Goal: Task Accomplishment & Management: Use online tool/utility

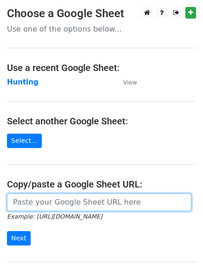
click at [44, 204] on input "url" at bounding box center [99, 203] width 184 height 18
type input "https://docs.google.com/spreadsheets/d/14_3B4iFeBxfoYhekrRxgV9Us7b0_NXU6Xw072M4…"
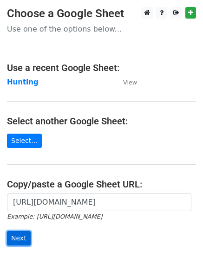
click at [16, 235] on input "Next" at bounding box center [19, 238] width 24 height 14
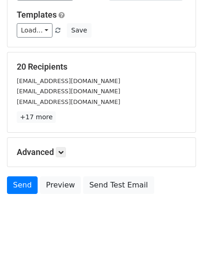
scroll to position [90, 0]
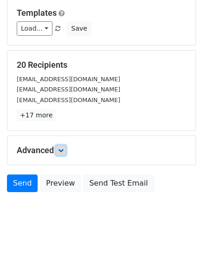
click at [60, 150] on icon at bounding box center [61, 151] width 6 height 6
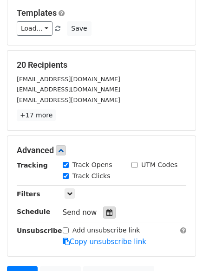
click at [106, 210] on icon at bounding box center [109, 212] width 6 height 6
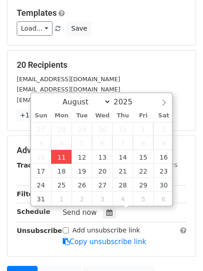
type input "[DATE] 12:45"
type input "45"
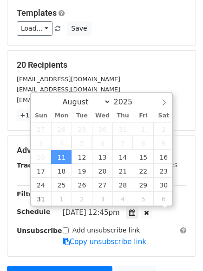
scroll to position [0, 0]
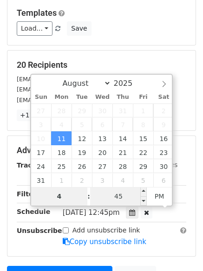
type input "4"
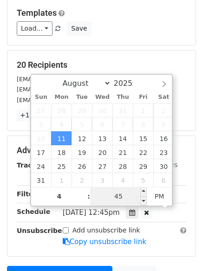
type input "2025-08-11 16:45"
type input "04"
click at [120, 192] on input "45" at bounding box center [118, 196] width 57 height 19
type input "0"
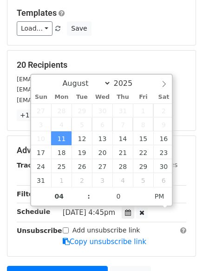
type input "2025-08-11 16:00"
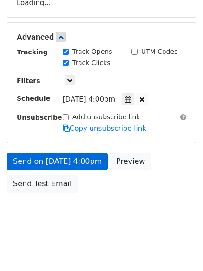
scroll to position [197, 0]
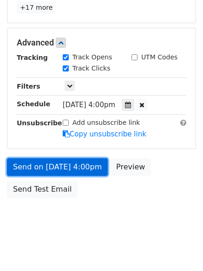
click at [49, 168] on link "Send on Aug 11 at 4:00pm" at bounding box center [57, 167] width 101 height 18
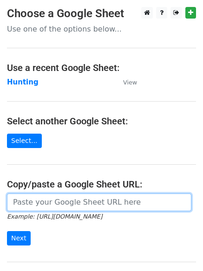
drag, startPoint x: 47, startPoint y: 202, endPoint x: 54, endPoint y: 208, distance: 9.3
click at [47, 202] on input "url" at bounding box center [99, 203] width 184 height 18
click at [53, 205] on input "url" at bounding box center [99, 203] width 184 height 18
type input "https://docs.google.com/spreadsheets/d/14_3B4iFeBxfoYhekrRxgV9Us7b0_NXU6Xw072M4…"
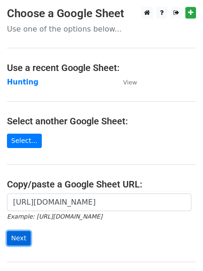
click at [19, 236] on input "Next" at bounding box center [19, 238] width 24 height 14
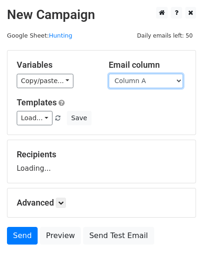
click at [179, 81] on select "Column A Column B Column C Column D" at bounding box center [146, 81] width 74 height 14
select select "Column B"
click at [109, 74] on select "Column A Column B Column C Column D" at bounding box center [146, 81] width 74 height 14
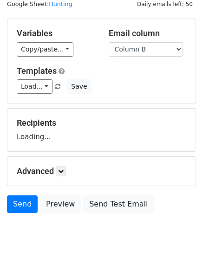
scroll to position [52, 0]
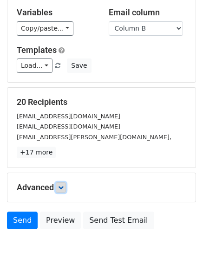
click at [60, 188] on icon at bounding box center [61, 188] width 6 height 6
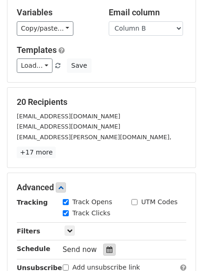
click at [106, 247] on icon at bounding box center [109, 250] width 6 height 6
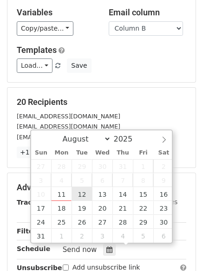
type input "2025-08-12 12:00"
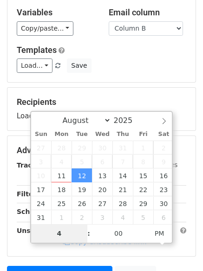
type input "4"
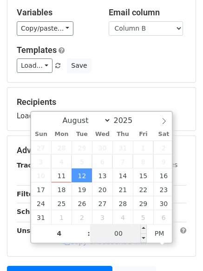
type input "2025-08-12 16:00"
type input "04"
click at [118, 225] on div "04 : 00 PM" at bounding box center [101, 233] width 141 height 19
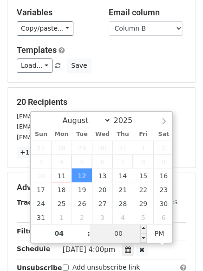
click at [120, 234] on input "00" at bounding box center [118, 233] width 57 height 19
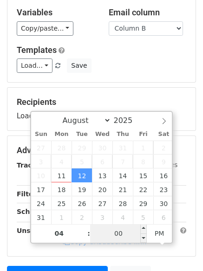
type input "5"
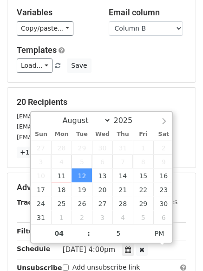
type input "2025-08-12 16:05"
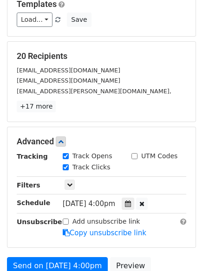
scroll to position [138, 0]
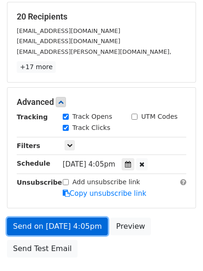
click at [49, 224] on link "Send on Aug 12 at 4:05pm" at bounding box center [57, 227] width 101 height 18
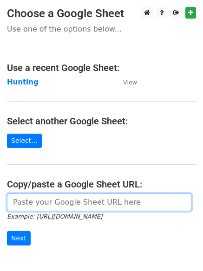
click at [45, 200] on input "url" at bounding box center [99, 203] width 184 height 18
type input "https://docs.google.com/spreadsheets/d/14_3B4iFeBxfoYhekrRxgV9Us7b0_NXU6Xw072M4…"
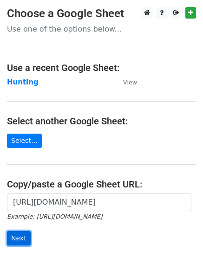
click at [22, 235] on input "Next" at bounding box center [19, 238] width 24 height 14
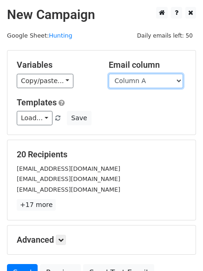
click at [180, 81] on select "Column A Column B Column C Column D" at bounding box center [146, 81] width 74 height 14
select select "Column C"
click at [109, 74] on select "Column A Column B Column C Column D" at bounding box center [146, 81] width 74 height 14
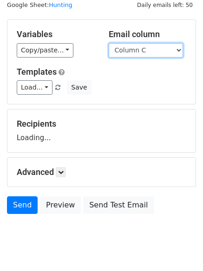
scroll to position [52, 0]
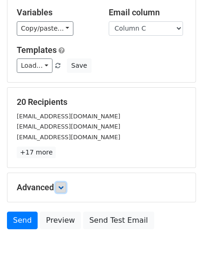
click at [66, 189] on link at bounding box center [61, 187] width 10 height 10
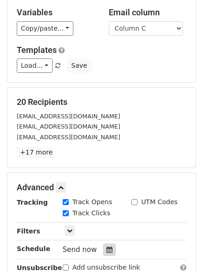
click at [106, 249] on icon at bounding box center [109, 250] width 6 height 6
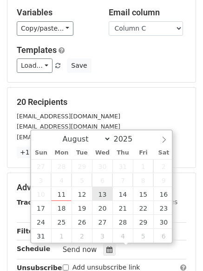
type input "2025-08-13 12:00"
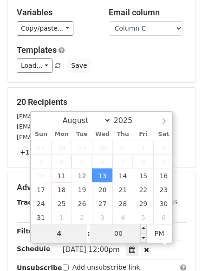
type input "4"
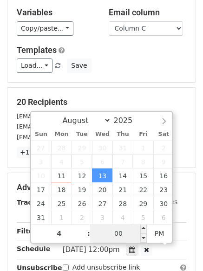
type input "2025-08-13 16:00"
type input "04"
click at [115, 235] on input "00" at bounding box center [118, 233] width 57 height 19
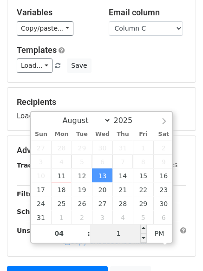
type input "10"
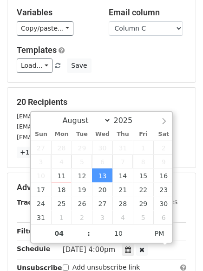
type input "2025-08-13 16:10"
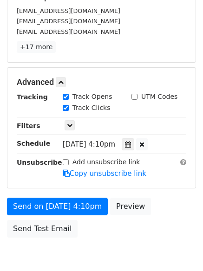
scroll to position [160, 0]
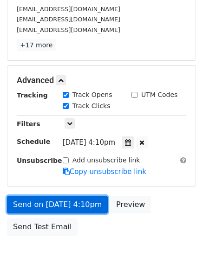
click at [44, 204] on link "Send on Aug 13 at 4:10pm" at bounding box center [57, 205] width 101 height 18
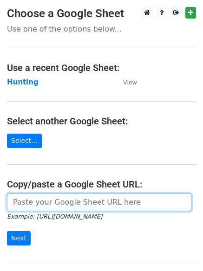
click at [39, 204] on input "url" at bounding box center [99, 203] width 184 height 18
type input "[URL][DOMAIN_NAME]"
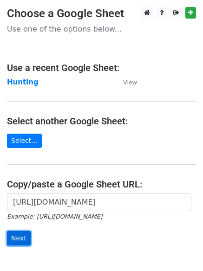
click at [15, 234] on input "Next" at bounding box center [19, 238] width 24 height 14
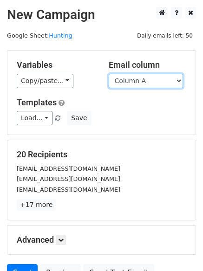
click at [179, 79] on select "Column A Column B Column C Column D" at bounding box center [146, 81] width 74 height 14
select select "Column D"
click at [109, 74] on select "Column A Column B Column C Column D" at bounding box center [146, 81] width 74 height 14
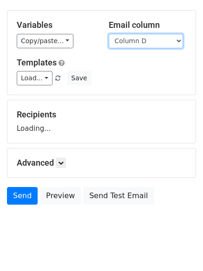
scroll to position [52, 0]
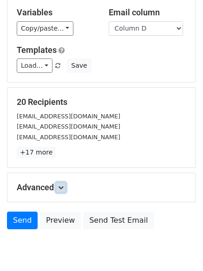
click at [60, 188] on icon at bounding box center [61, 188] width 6 height 6
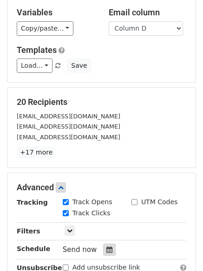
click at [108, 251] on icon at bounding box center [109, 250] width 6 height 6
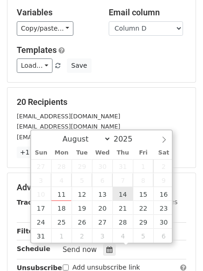
type input "2025-08-14 12:00"
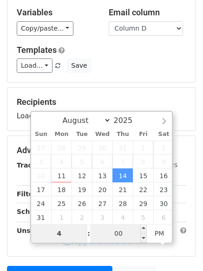
type input "4"
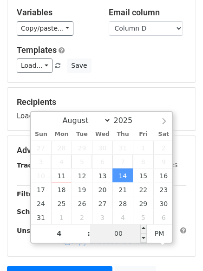
type input "2025-08-14 16:00"
type input "04"
click at [114, 237] on input "00" at bounding box center [118, 233] width 57 height 19
type input "15"
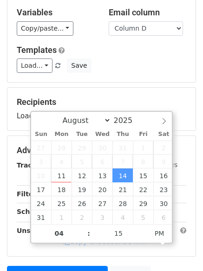
type input "2025-08-14 16:15"
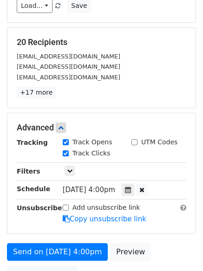
scroll to position [166, 0]
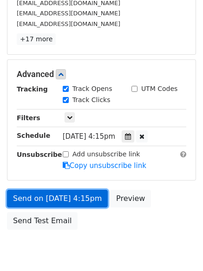
click at [40, 201] on link "Send on Aug 14 at 4:15pm" at bounding box center [57, 199] width 101 height 18
